Goal: Find specific page/section: Locate a particular part of the current website

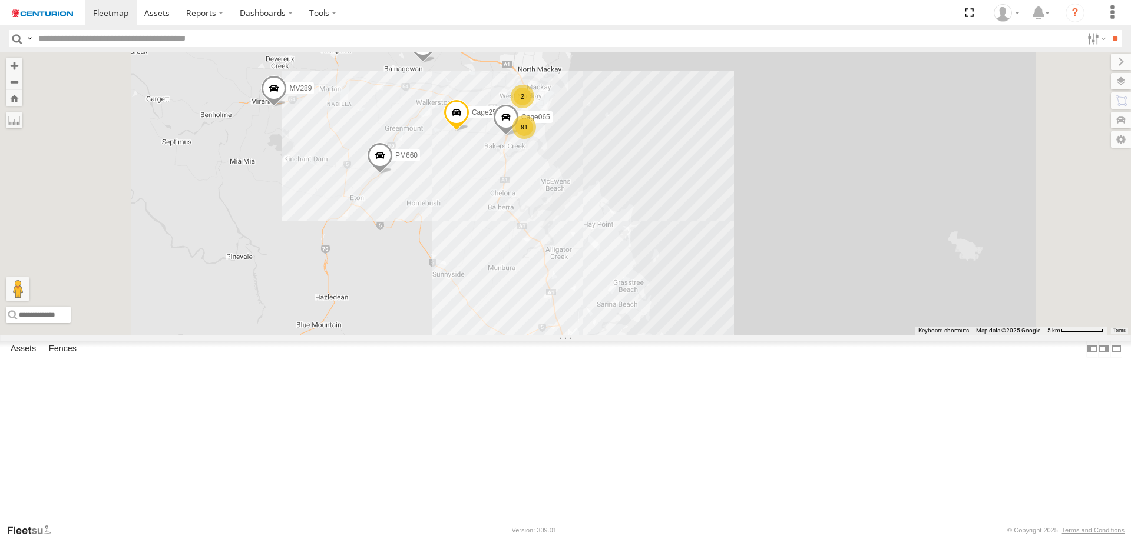
click at [245, 41] on input "text" at bounding box center [558, 38] width 1048 height 17
type input "*****"
click at [1108, 30] on input "**" at bounding box center [1115, 38] width 14 height 17
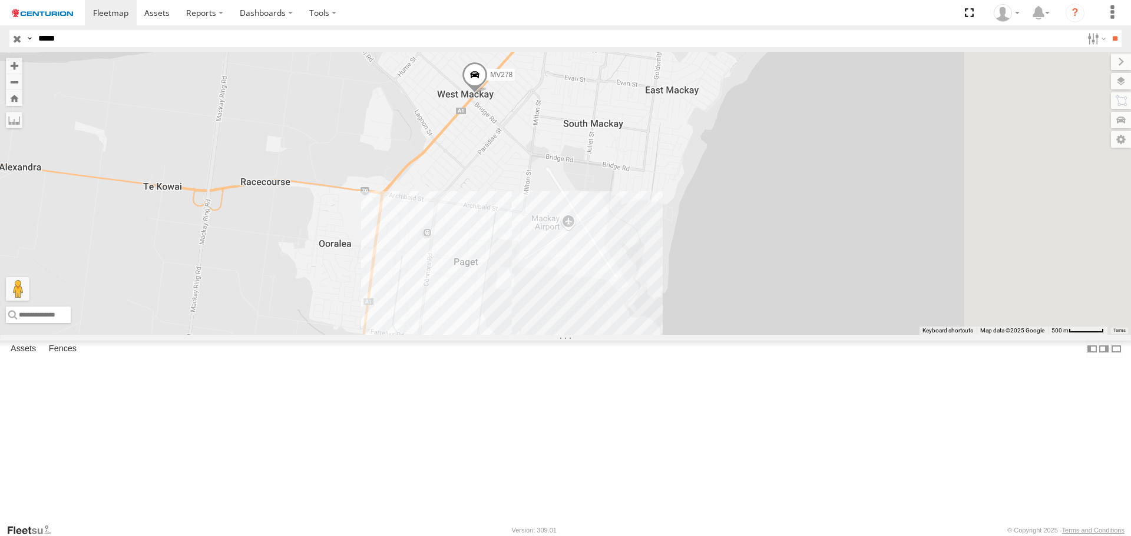
drag, startPoint x: 718, startPoint y: 127, endPoint x: 624, endPoint y: 263, distance: 165.5
click at [625, 263] on div "MV278" at bounding box center [565, 193] width 1131 height 283
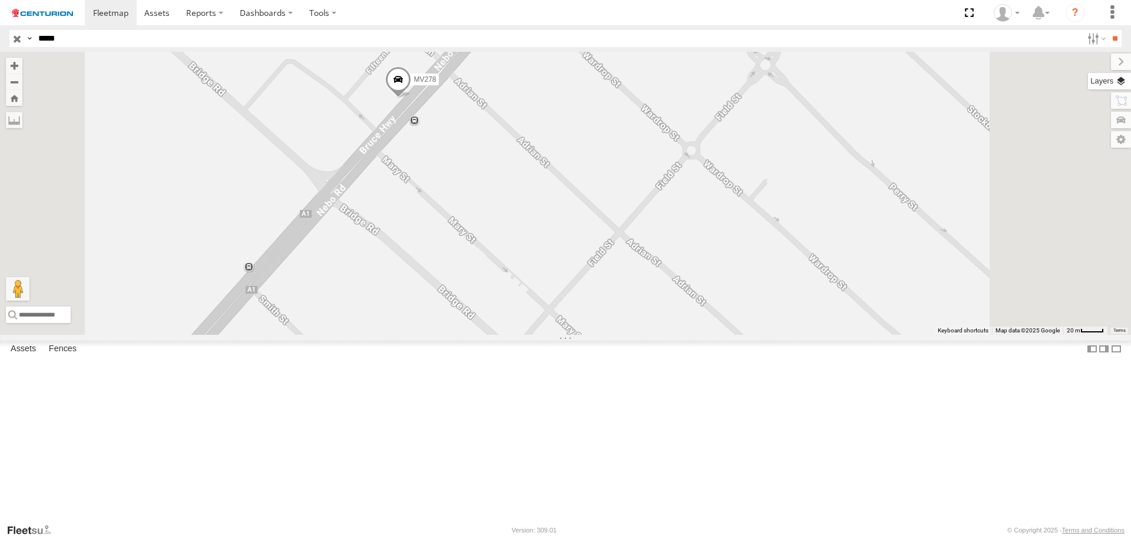
click at [1122, 85] on label at bounding box center [1109, 81] width 43 height 16
click at [0, 0] on span "Basemaps" at bounding box center [0, 0] width 0 height 0
click at [0, 0] on span "Satellite + Roadmap" at bounding box center [0, 0] width 0 height 0
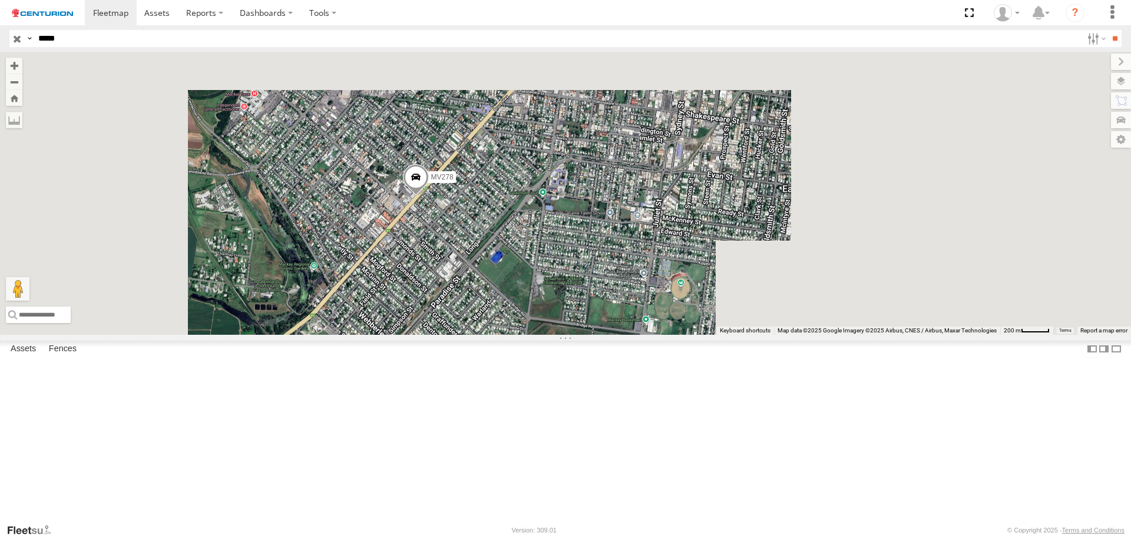
drag, startPoint x: 719, startPoint y: 180, endPoint x: 636, endPoint y: 348, distance: 187.8
click at [638, 334] on div "MV278" at bounding box center [565, 193] width 1131 height 283
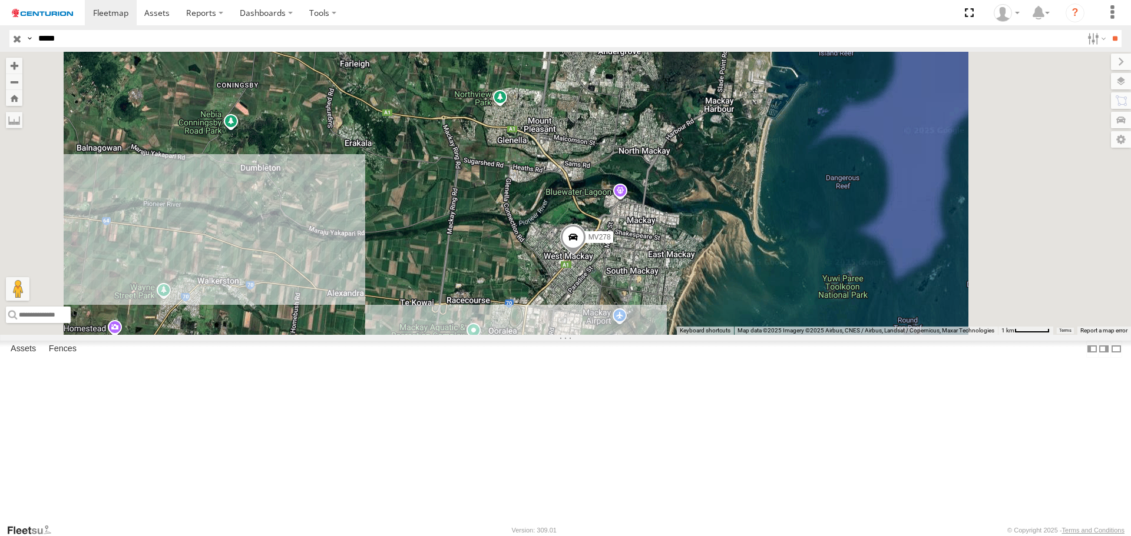
drag, startPoint x: 785, startPoint y: 437, endPoint x: 755, endPoint y: 383, distance: 61.1
click at [755, 334] on div "MV278" at bounding box center [565, 193] width 1131 height 283
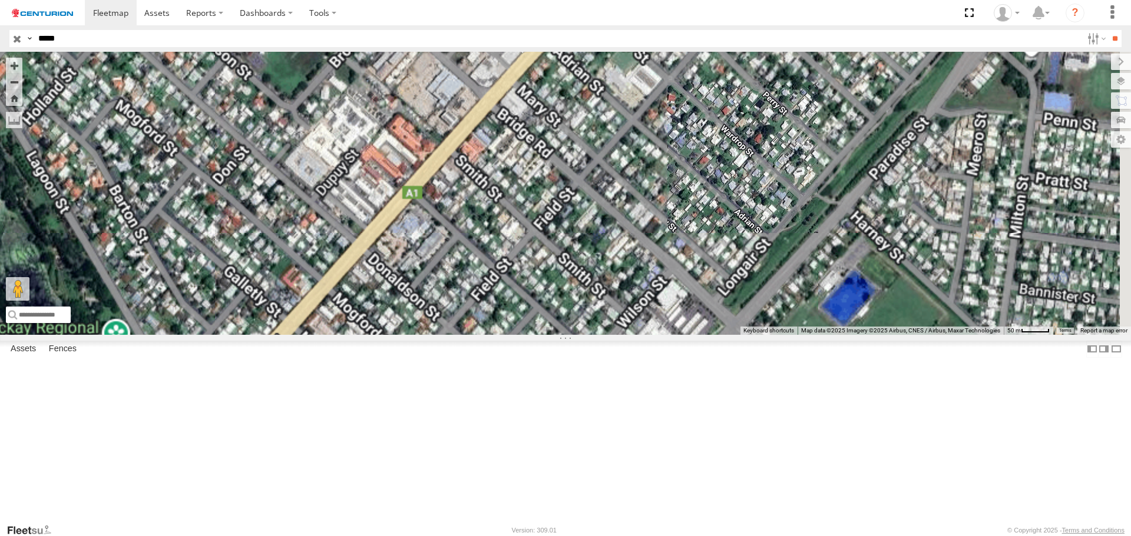
drag, startPoint x: 680, startPoint y: 127, endPoint x: 674, endPoint y: 157, distance: 30.0
click at [679, 174] on div "MV278" at bounding box center [565, 193] width 1131 height 283
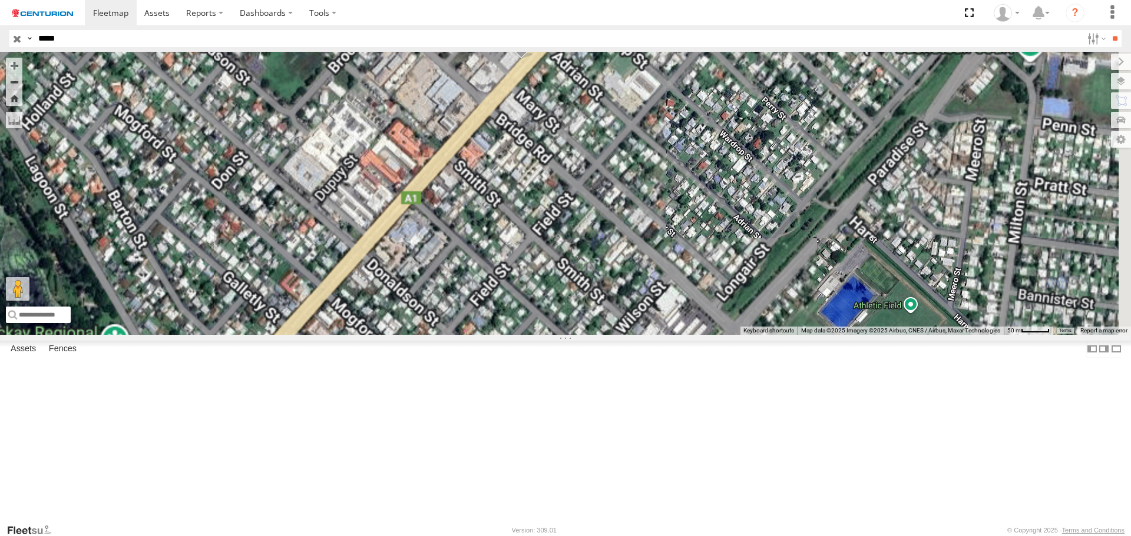
click at [534, 59] on span at bounding box center [521, 44] width 26 height 32
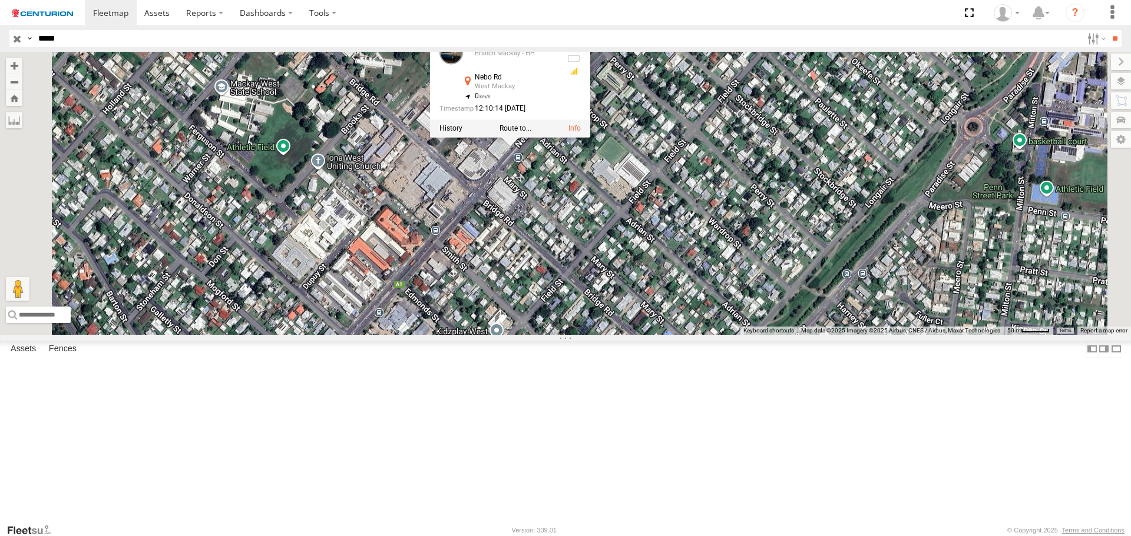
drag, startPoint x: 763, startPoint y: 213, endPoint x: 751, endPoint y: 319, distance: 106.6
click at [751, 319] on div "MV278 MV278 Branch Mackay - HH Nebo Rd West Mackay -21.15319 , 149.16698 0 12:1…" at bounding box center [565, 193] width 1131 height 283
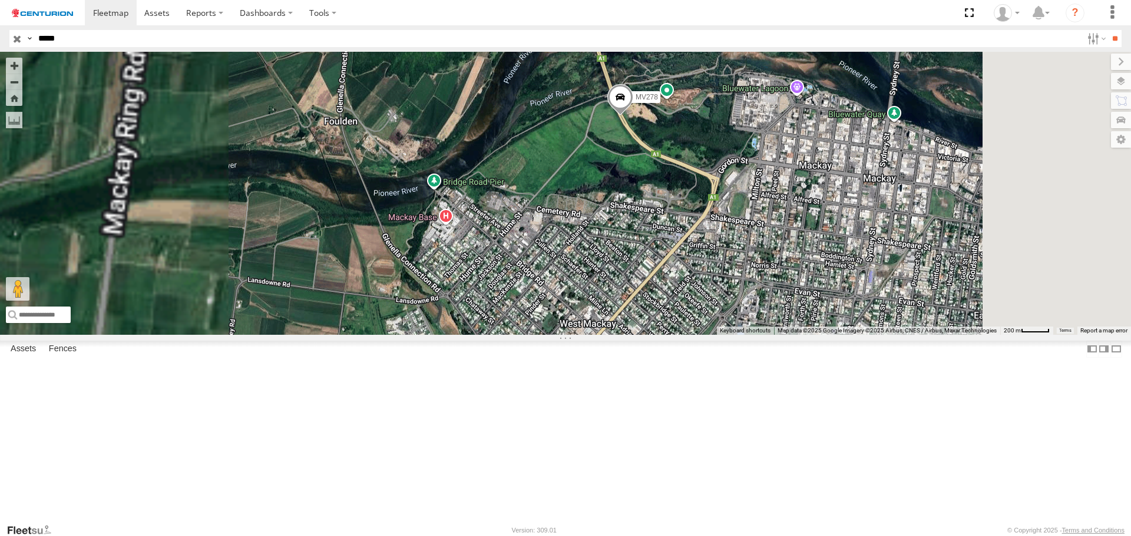
drag, startPoint x: 761, startPoint y: 158, endPoint x: 750, endPoint y: 264, distance: 106.6
click at [750, 264] on div "MV278" at bounding box center [565, 193] width 1131 height 283
